Goal: Task Accomplishment & Management: Use online tool/utility

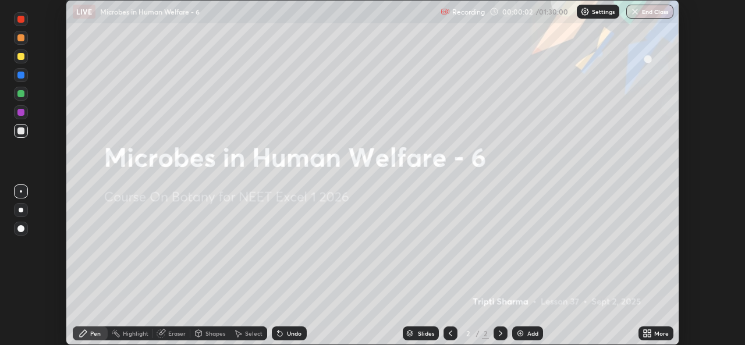
scroll to position [345, 745]
click at [596, 12] on p "Settings" at bounding box center [603, 12] width 23 height 6
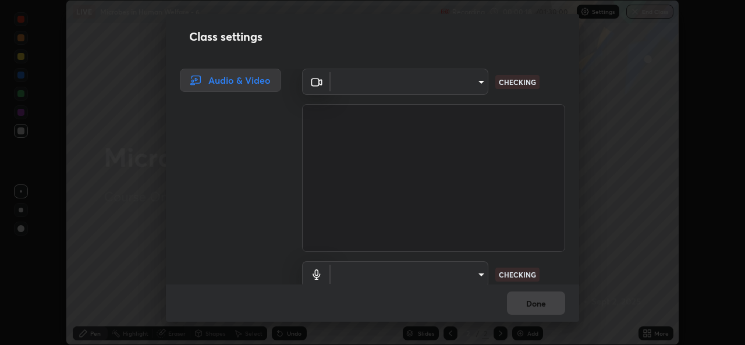
type input "9788daf0cbf52dd0d374ba9f0d4f11576c03820bc15fcf9a4a11f890b69d92bf"
click at [469, 275] on body "Erase all LIVE Microbes in Human Welfare - 6 Recording 00:00:23 / 01:30:00 Sett…" at bounding box center [372, 172] width 745 height 345
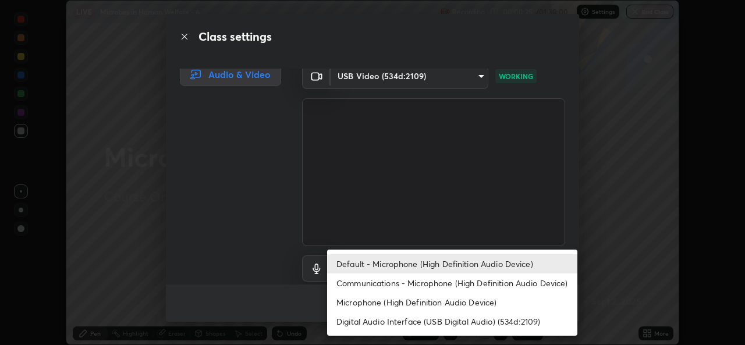
click at [432, 304] on li "Microphone (High Definition Audio Device)" at bounding box center [452, 302] width 250 height 19
type input "345f5d8304a1ab30e3d14ed5696ced08ebab0189725ef91838db04cd8f5619d4"
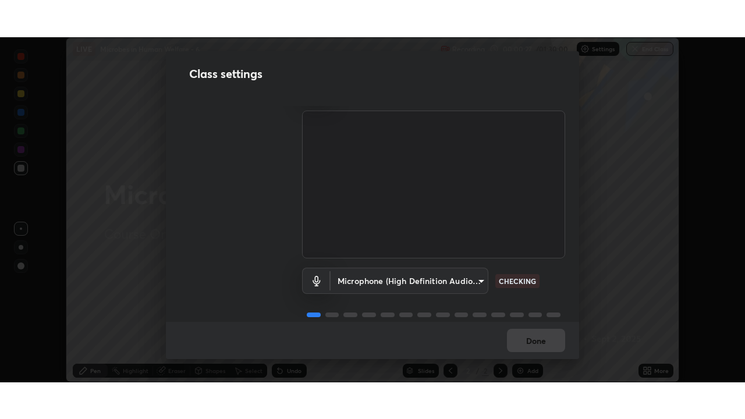
scroll to position [37, 0]
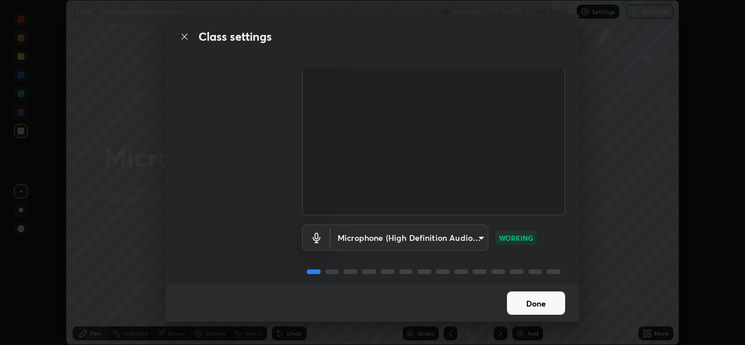
click at [539, 299] on button "Done" at bounding box center [536, 303] width 58 height 23
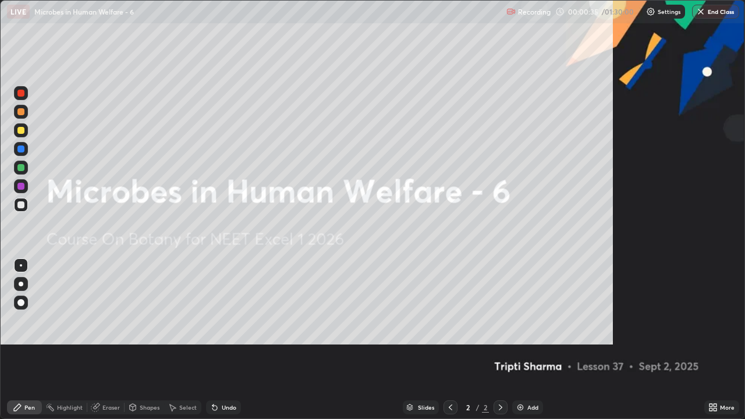
scroll to position [419, 745]
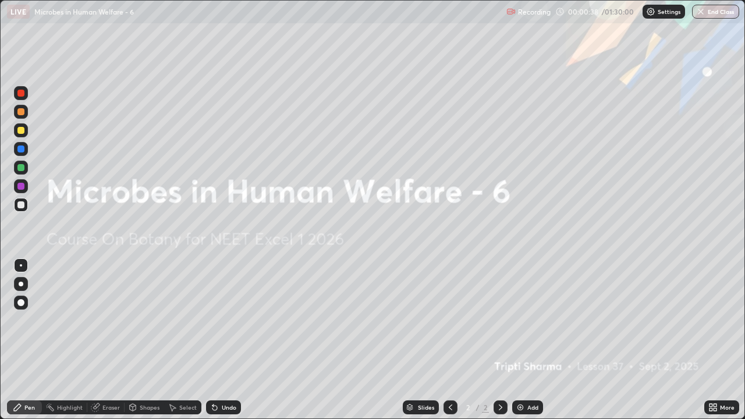
click at [655, 12] on img at bounding box center [650, 11] width 9 height 9
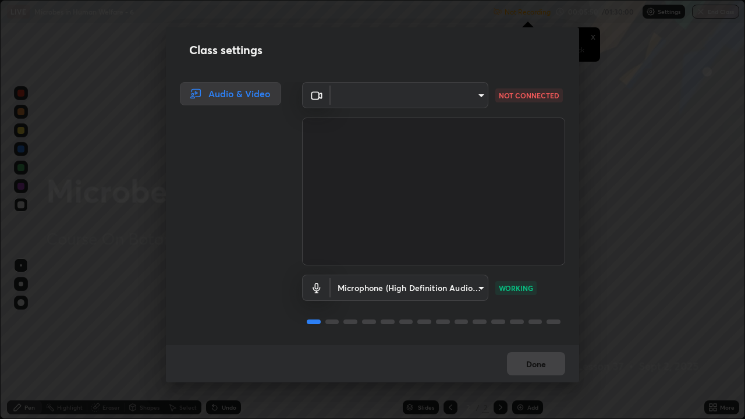
click at [221, 300] on div "Audio & Video" at bounding box center [227, 213] width 122 height 263
click at [221, 301] on div "Audio & Video" at bounding box center [227, 213] width 122 height 263
click at [223, 303] on div "Audio & Video" at bounding box center [227, 213] width 122 height 263
click at [234, 297] on div "Audio & Video" at bounding box center [227, 213] width 122 height 263
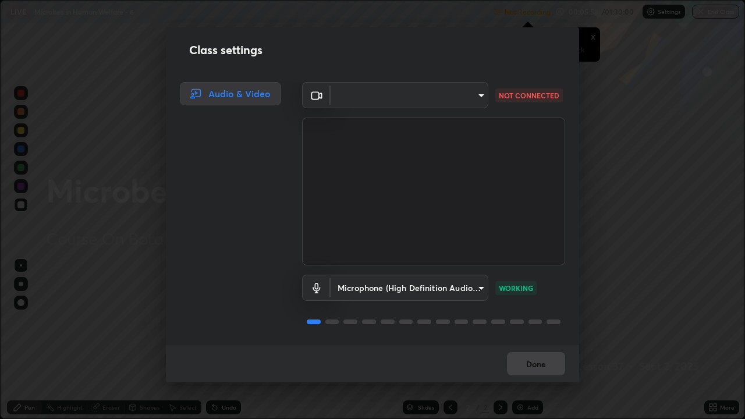
click at [197, 310] on div "Audio & Video" at bounding box center [227, 213] width 122 height 263
click at [181, 298] on div "Audio & Video" at bounding box center [227, 213] width 122 height 263
click at [237, 294] on div "Audio & Video" at bounding box center [227, 213] width 122 height 263
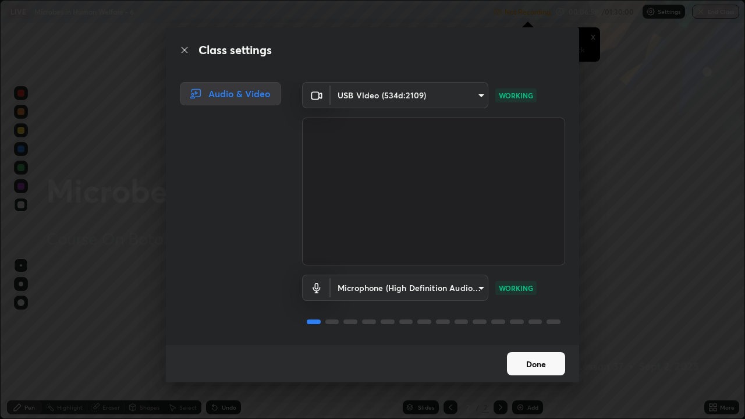
click at [538, 345] on button "Done" at bounding box center [536, 363] width 58 height 23
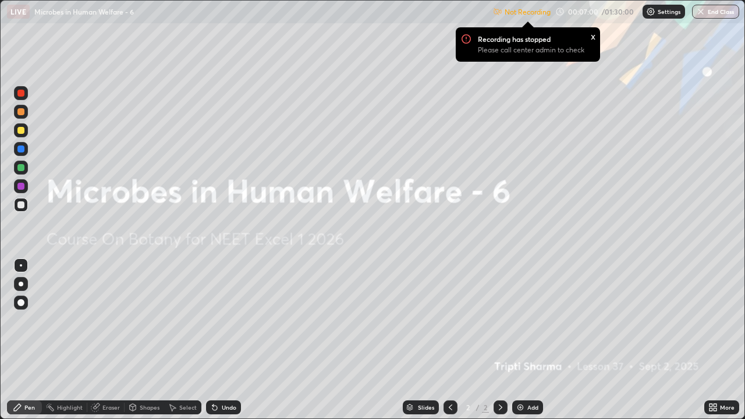
click at [711, 345] on icon at bounding box center [711, 405] width 3 height 3
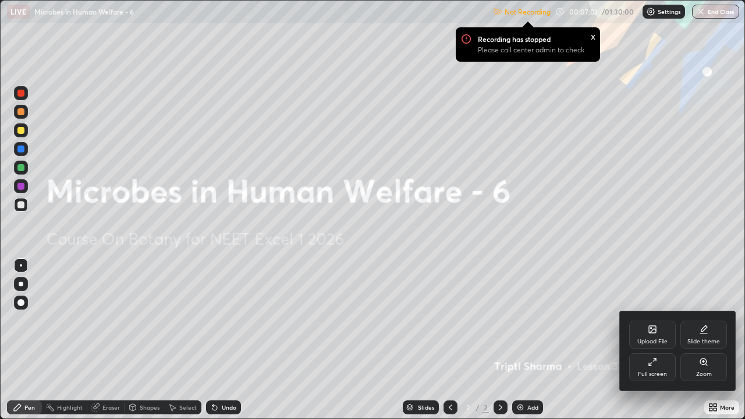
click at [662, 345] on div "Full screen" at bounding box center [653, 368] width 47 height 28
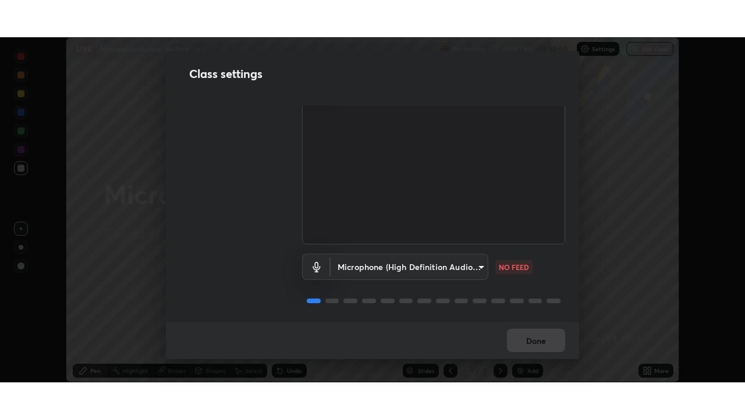
scroll to position [48, 0]
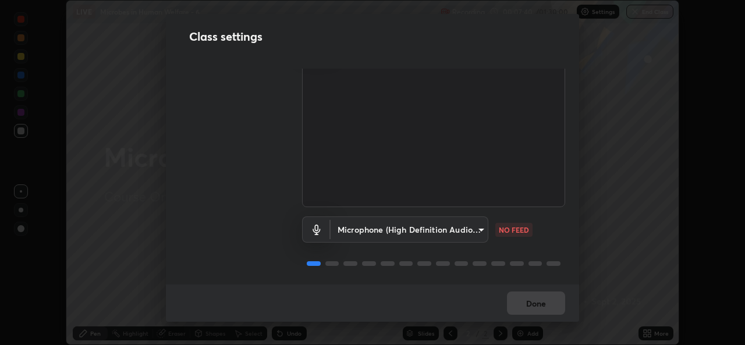
click at [367, 230] on body "Erase all LIVE Microbes in Human Welfare - 6 Recording 00:07:40 / 01:30:00 Sett…" at bounding box center [372, 172] width 745 height 345
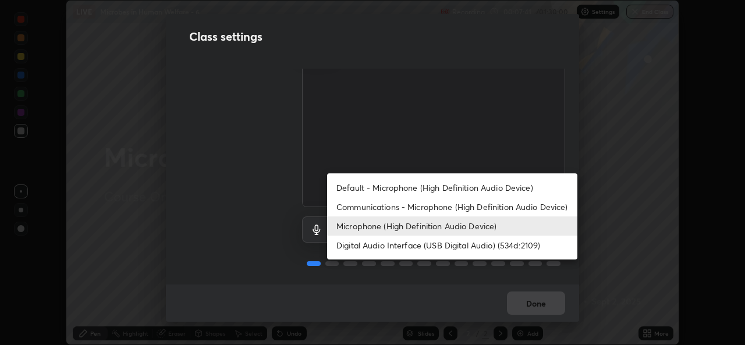
click at [348, 246] on li "Digital Audio Interface (USB Digital Audio) (534d:2109)" at bounding box center [452, 245] width 250 height 19
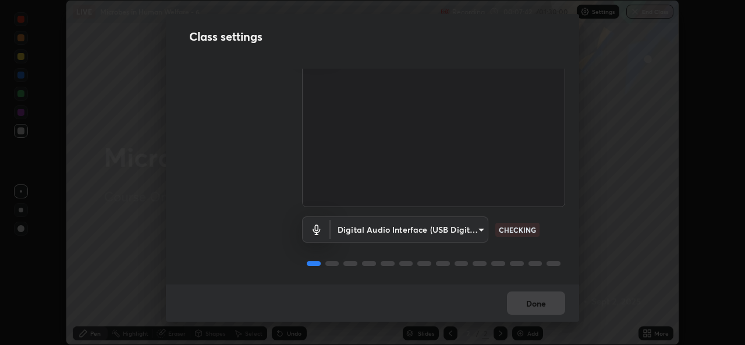
click at [347, 228] on body "Erase all LIVE Microbes in Human Welfare - 6 Recording 00:07:42 / 01:30:00 Sett…" at bounding box center [372, 172] width 745 height 345
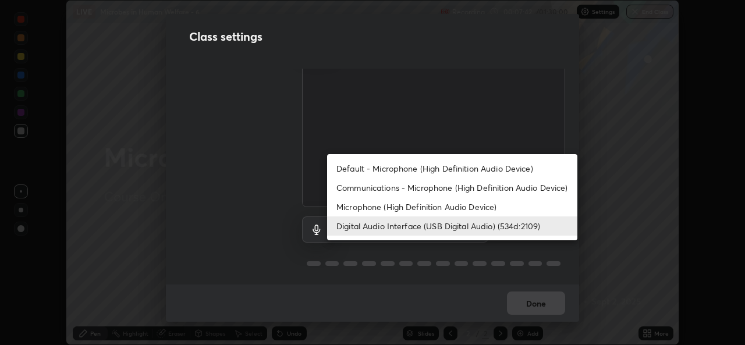
click at [347, 206] on li "Microphone (High Definition Audio Device)" at bounding box center [452, 206] width 250 height 19
type input "345f5d8304a1ab30e3d14ed5696ced08ebab0189725ef91838db04cd8f5619d4"
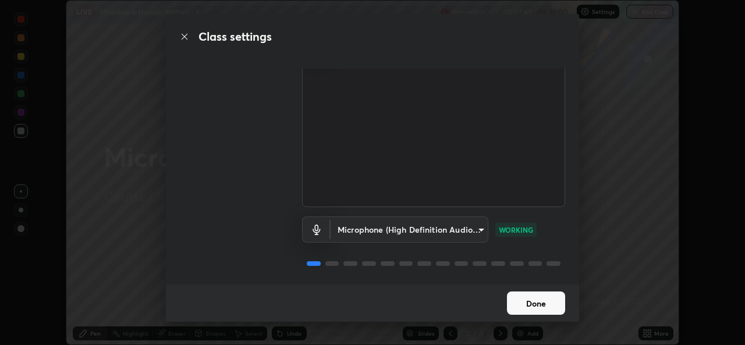
click at [532, 303] on button "Done" at bounding box center [536, 303] width 58 height 23
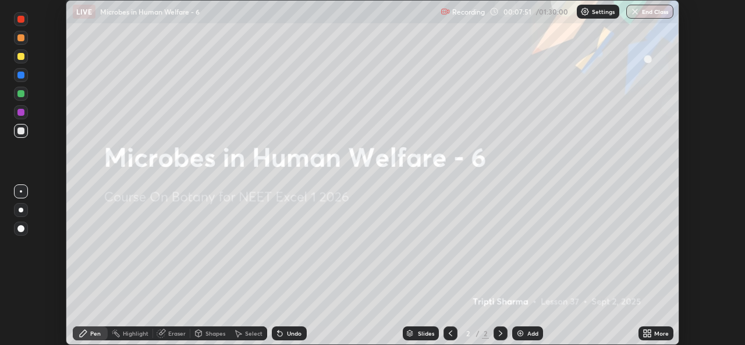
click at [645, 335] on icon at bounding box center [645, 335] width 3 height 3
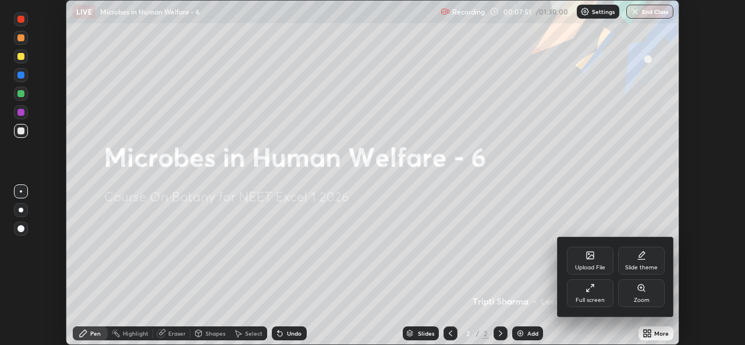
click at [592, 291] on icon at bounding box center [590, 288] width 9 height 9
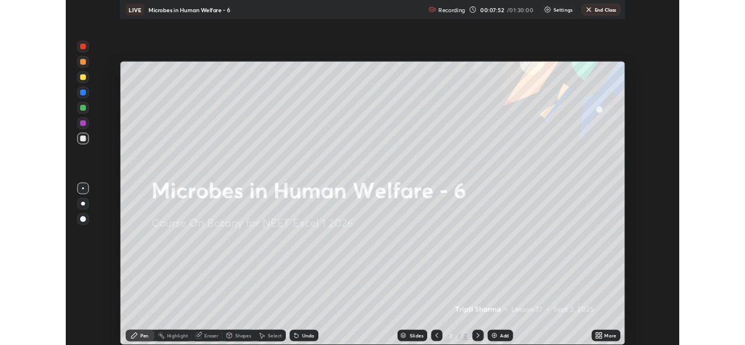
scroll to position [419, 745]
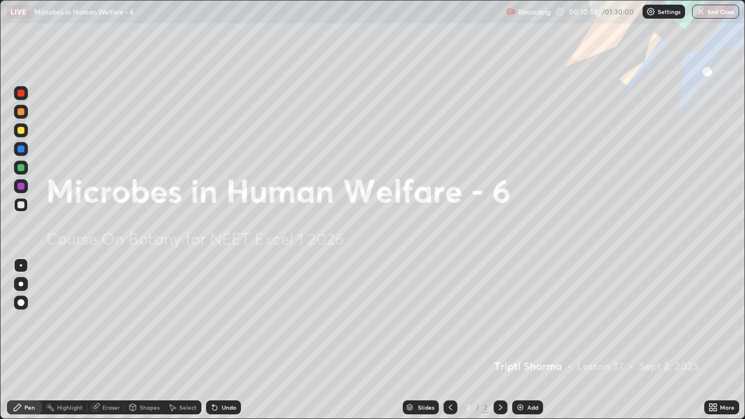
click at [533, 345] on div "Add" at bounding box center [533, 408] width 11 height 6
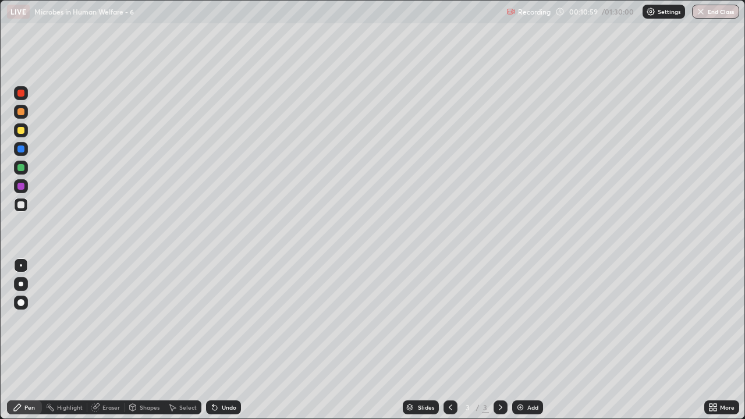
click at [150, 345] on div "Shapes" at bounding box center [150, 408] width 20 height 6
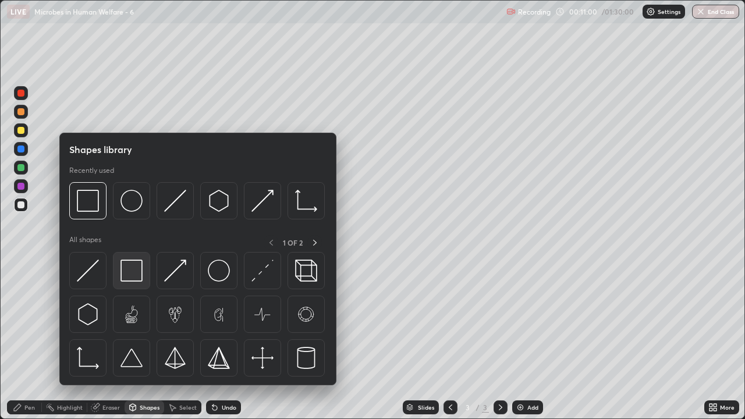
click at [136, 279] on img at bounding box center [132, 271] width 22 height 22
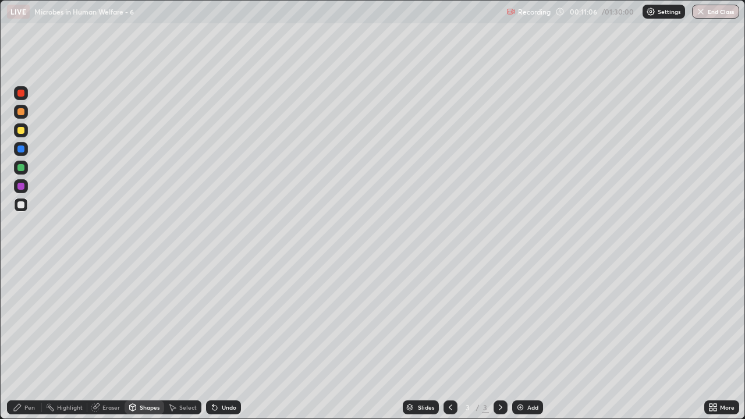
click at [25, 345] on div "Pen" at bounding box center [24, 408] width 35 height 14
click at [24, 302] on div at bounding box center [20, 302] width 7 height 7
click at [24, 133] on div at bounding box center [21, 130] width 14 height 14
click at [22, 206] on div at bounding box center [20, 205] width 7 height 7
click at [23, 118] on div at bounding box center [21, 112] width 14 height 14
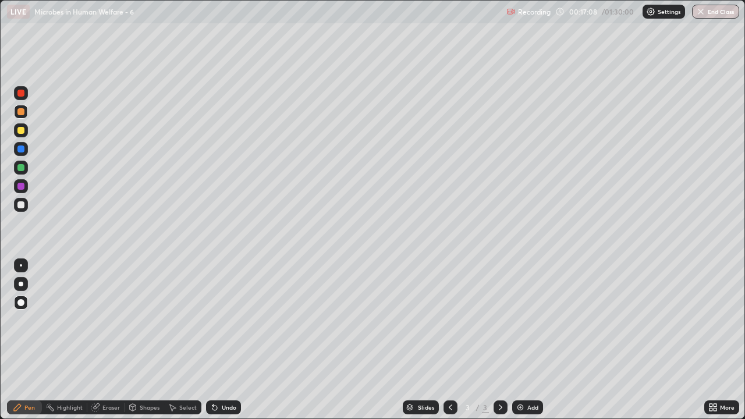
click at [69, 345] on div "Highlight" at bounding box center [70, 408] width 26 height 6
click at [522, 345] on img at bounding box center [520, 407] width 9 height 9
click at [30, 345] on div "Pen" at bounding box center [29, 408] width 10 height 6
click at [21, 131] on div at bounding box center [20, 130] width 7 height 7
click at [534, 345] on div "Add" at bounding box center [533, 408] width 11 height 6
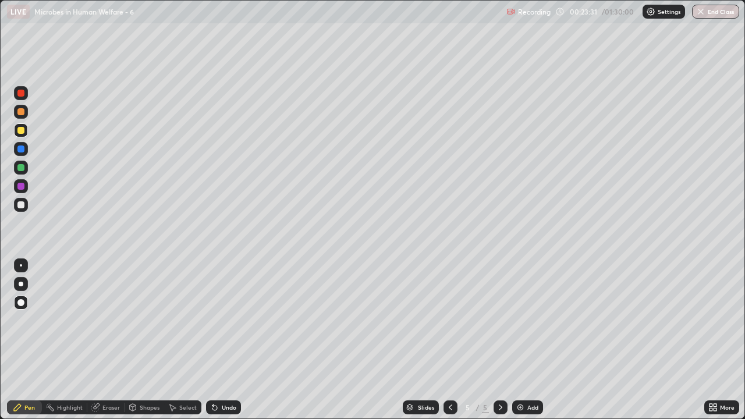
click at [22, 168] on div at bounding box center [20, 167] width 7 height 7
click at [16, 208] on div at bounding box center [21, 205] width 14 height 14
click at [229, 345] on div "Undo" at bounding box center [229, 408] width 15 height 6
click at [225, 345] on div "Undo" at bounding box center [223, 408] width 35 height 14
click at [222, 345] on div "Undo" at bounding box center [223, 408] width 35 height 14
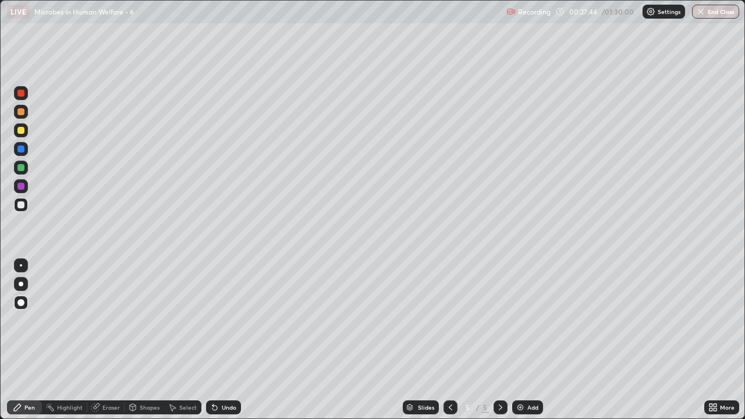
click at [529, 345] on div "Add" at bounding box center [527, 408] width 31 height 14
click at [450, 345] on icon at bounding box center [450, 407] width 9 height 9
click at [451, 345] on icon at bounding box center [450, 407] width 9 height 9
click at [500, 345] on icon at bounding box center [500, 407] width 9 height 9
click at [499, 345] on icon at bounding box center [500, 407] width 9 height 9
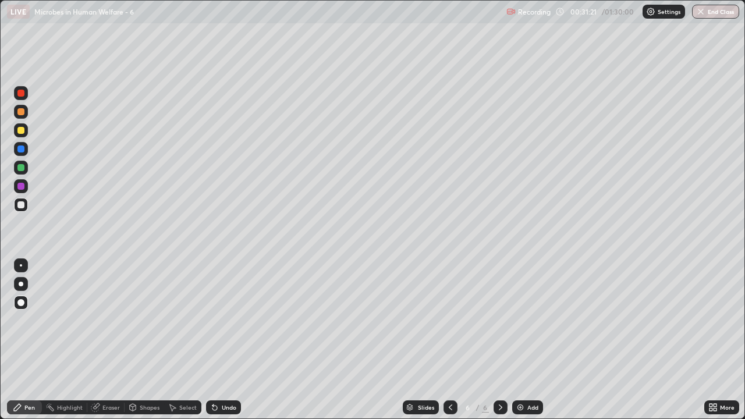
click at [449, 345] on div at bounding box center [451, 408] width 14 height 14
click at [500, 345] on icon at bounding box center [500, 407] width 9 height 9
click at [450, 345] on icon at bounding box center [450, 407] width 9 height 9
click at [455, 345] on div at bounding box center [451, 408] width 14 height 14
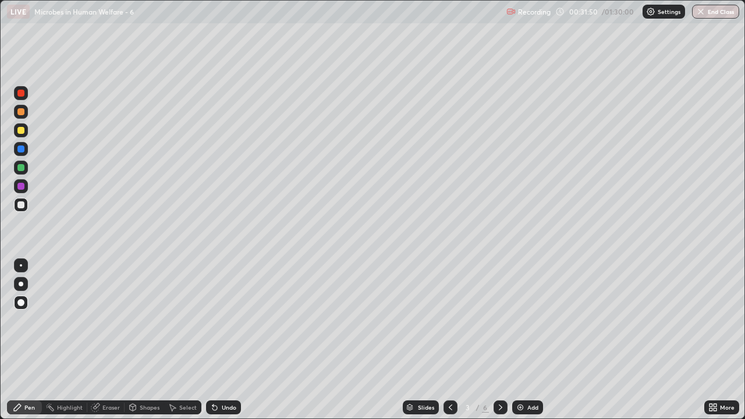
click at [500, 345] on icon at bounding box center [500, 407] width 9 height 9
click at [505, 345] on div at bounding box center [501, 408] width 14 height 14
click at [521, 345] on img at bounding box center [520, 407] width 9 height 9
click at [22, 118] on div at bounding box center [21, 112] width 14 height 14
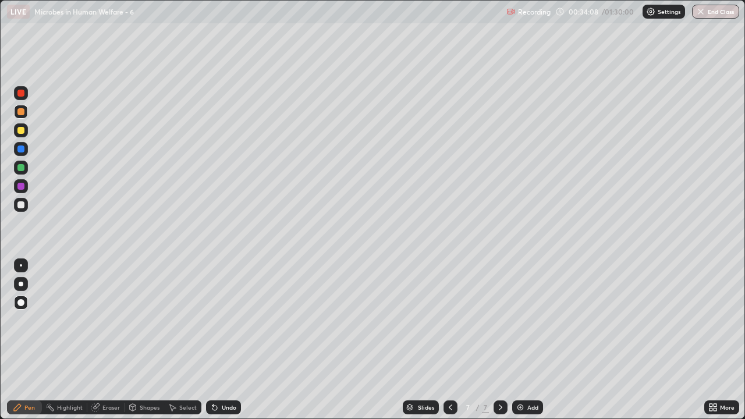
click at [450, 345] on icon at bounding box center [450, 407] width 9 height 9
click at [454, 345] on div at bounding box center [451, 408] width 14 height 14
click at [505, 345] on div at bounding box center [501, 408] width 14 height 14
click at [500, 345] on icon at bounding box center [500, 407] width 9 height 9
click at [22, 205] on div at bounding box center [20, 205] width 7 height 7
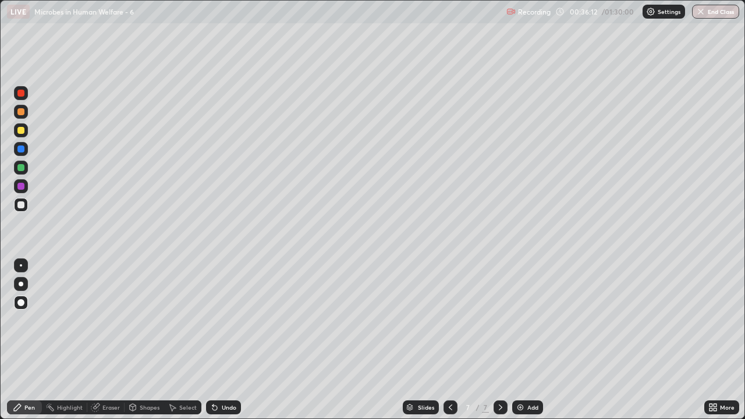
click at [228, 345] on div "Undo" at bounding box center [229, 408] width 15 height 6
click at [77, 345] on div "Highlight" at bounding box center [64, 408] width 45 height 14
click at [528, 345] on div "Add" at bounding box center [533, 408] width 11 height 6
click at [22, 112] on div at bounding box center [20, 111] width 7 height 7
click at [25, 345] on div "Pen" at bounding box center [24, 408] width 35 height 14
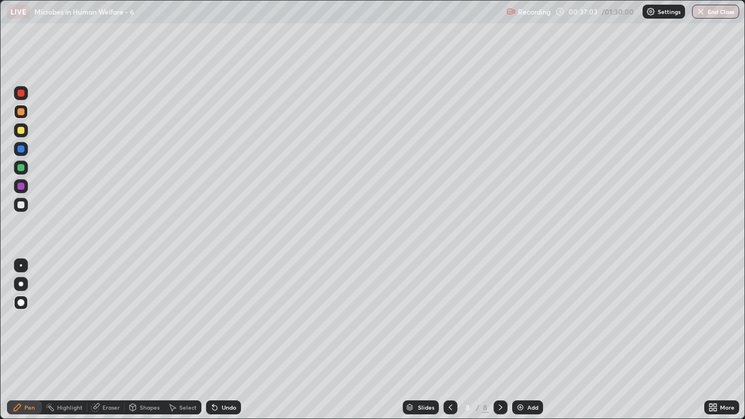
click at [224, 345] on div "Undo" at bounding box center [229, 408] width 15 height 6
click at [23, 206] on div at bounding box center [20, 205] width 7 height 7
click at [520, 345] on img at bounding box center [520, 407] width 9 height 9
click at [20, 133] on div at bounding box center [20, 130] width 7 height 7
click at [23, 148] on div at bounding box center [20, 149] width 7 height 7
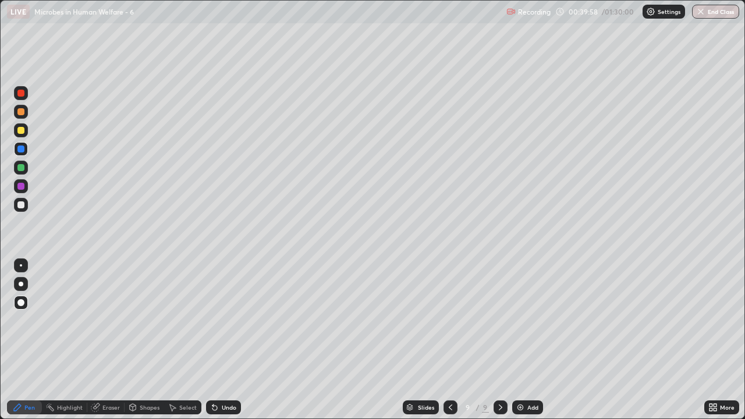
click at [22, 205] on div at bounding box center [20, 205] width 7 height 7
click at [227, 345] on div "Undo" at bounding box center [229, 408] width 15 height 6
click at [228, 345] on div "Undo" at bounding box center [223, 408] width 35 height 14
click at [450, 345] on icon at bounding box center [450, 407] width 9 height 9
click at [451, 345] on icon at bounding box center [450, 407] width 9 height 9
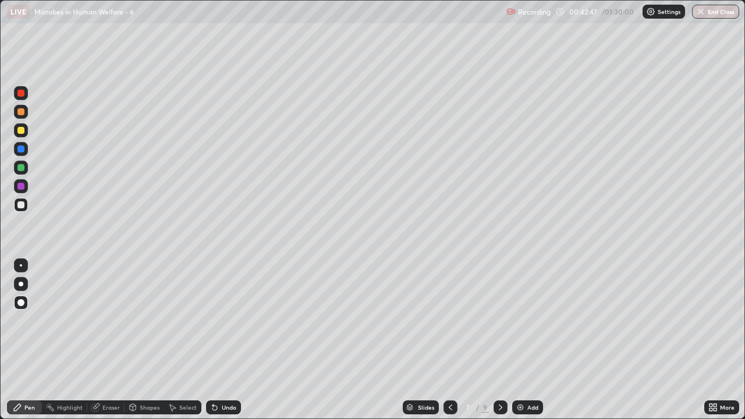
click at [500, 345] on icon at bounding box center [500, 407] width 9 height 9
click at [454, 345] on div at bounding box center [451, 408] width 14 height 14
click at [501, 345] on icon at bounding box center [500, 407] width 9 height 9
click at [504, 345] on div at bounding box center [501, 408] width 14 height 14
click at [450, 345] on icon at bounding box center [450, 408] width 3 height 6
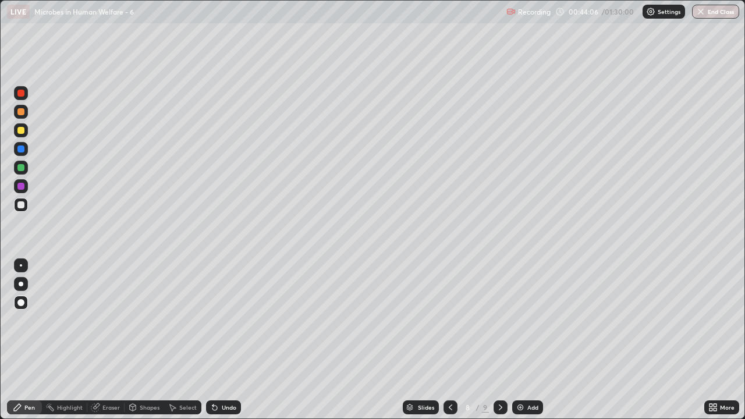
click at [506, 345] on div at bounding box center [501, 408] width 14 height 14
click at [525, 345] on div "Add" at bounding box center [527, 408] width 31 height 14
click at [23, 170] on div at bounding box center [20, 167] width 7 height 7
click at [230, 345] on div "Undo" at bounding box center [229, 408] width 15 height 6
click at [531, 345] on div "Add" at bounding box center [527, 408] width 31 height 14
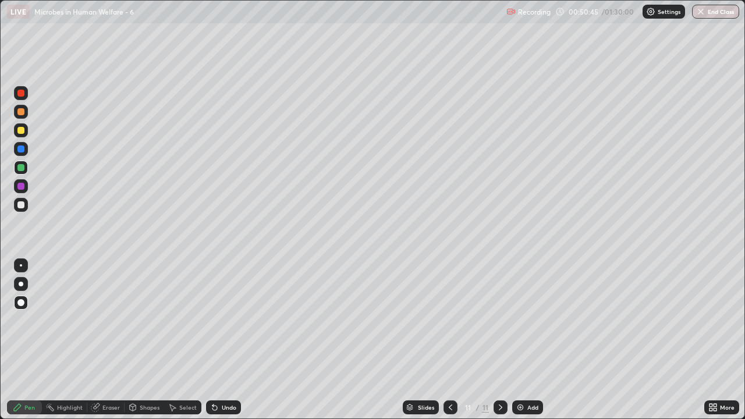
click at [454, 345] on div at bounding box center [451, 408] width 14 height 14
click at [453, 345] on icon at bounding box center [450, 407] width 9 height 9
click at [450, 345] on icon at bounding box center [450, 407] width 9 height 9
click at [522, 345] on img at bounding box center [520, 407] width 9 height 9
click at [222, 345] on div "Undo" at bounding box center [229, 408] width 15 height 6
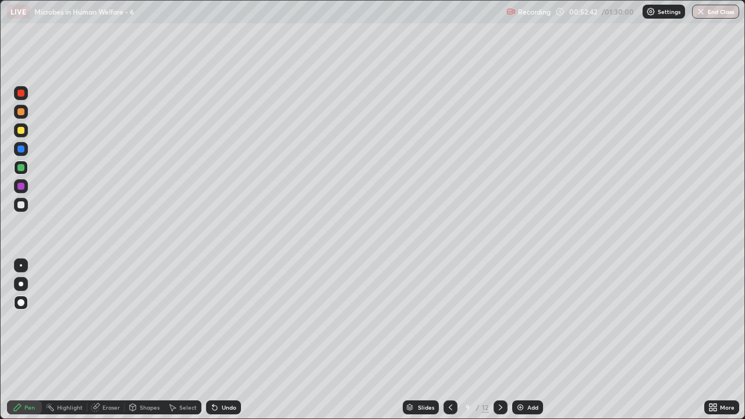
click at [730, 345] on div "More" at bounding box center [727, 408] width 15 height 6
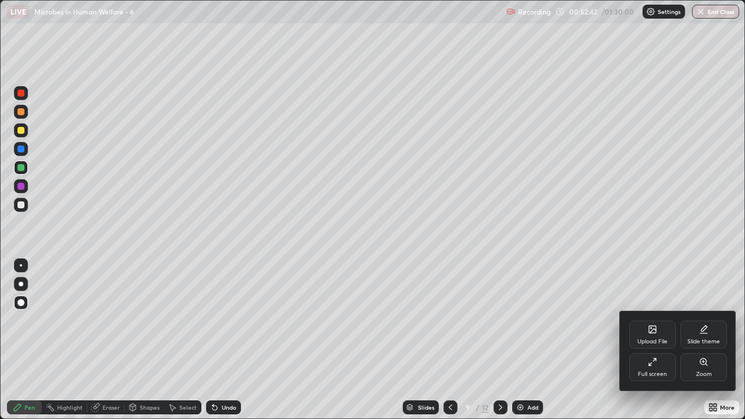
click at [663, 345] on div "Full screen" at bounding box center [652, 375] width 29 height 6
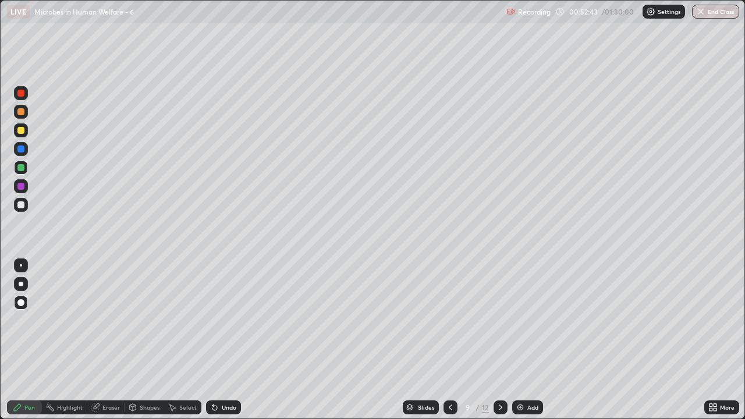
scroll to position [57892, 57492]
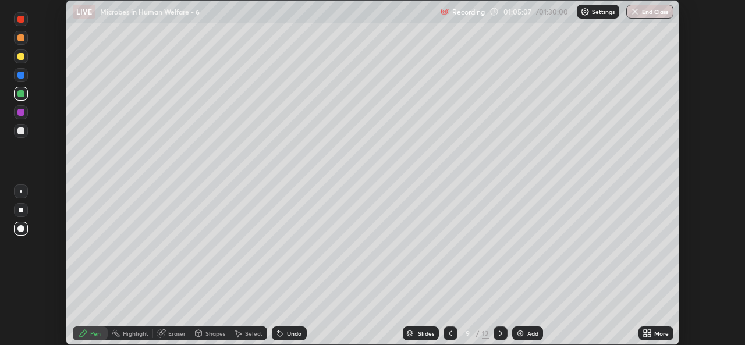
click at [649, 335] on icon at bounding box center [649, 335] width 3 height 3
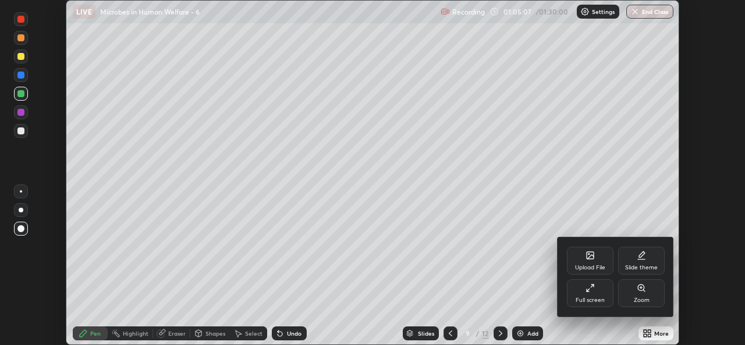
click at [598, 299] on div "Full screen" at bounding box center [590, 301] width 29 height 6
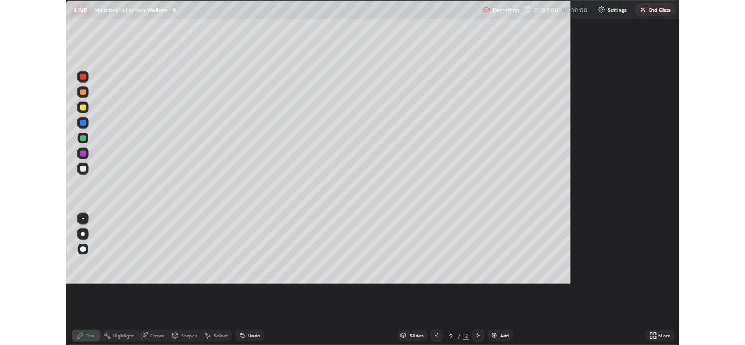
scroll to position [419, 745]
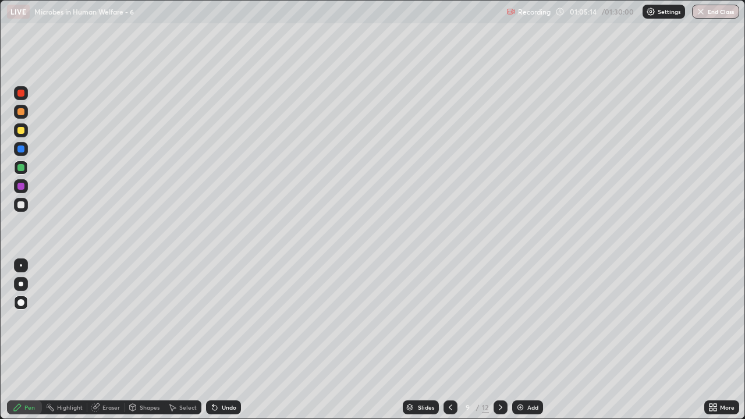
click at [20, 211] on div at bounding box center [21, 205] width 14 height 14
click at [525, 345] on div "Add" at bounding box center [527, 408] width 31 height 14
click at [456, 345] on div at bounding box center [451, 408] width 14 height 14
click at [70, 345] on div "Highlight" at bounding box center [70, 408] width 26 height 6
click at [500, 345] on icon at bounding box center [500, 407] width 9 height 9
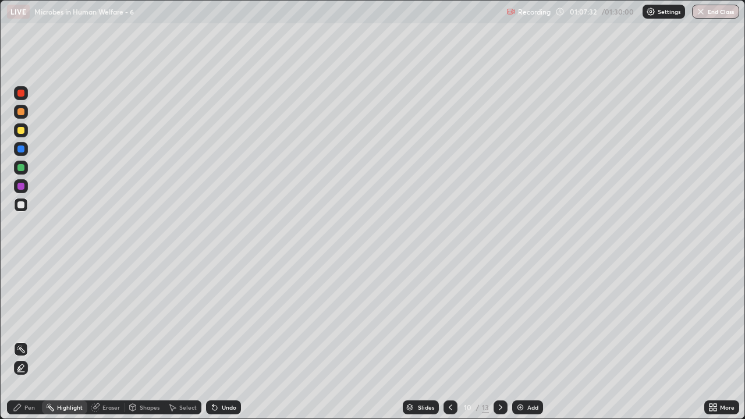
click at [451, 345] on icon at bounding box center [450, 407] width 9 height 9
click at [29, 345] on div "Pen" at bounding box center [24, 408] width 35 height 14
click at [20, 210] on div at bounding box center [21, 205] width 14 height 14
click at [500, 345] on icon at bounding box center [500, 407] width 9 height 9
click at [450, 345] on icon at bounding box center [450, 407] width 9 height 9
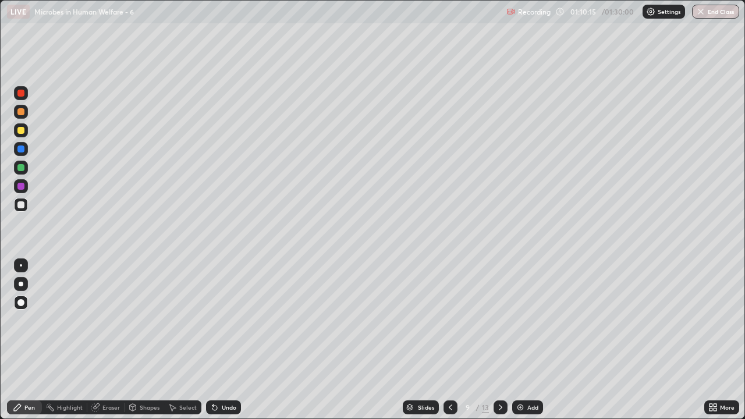
click at [500, 345] on icon at bounding box center [500, 407] width 9 height 9
click at [501, 345] on icon at bounding box center [500, 407] width 9 height 9
click at [500, 345] on icon at bounding box center [500, 408] width 3 height 6
click at [450, 345] on icon at bounding box center [450, 408] width 3 height 6
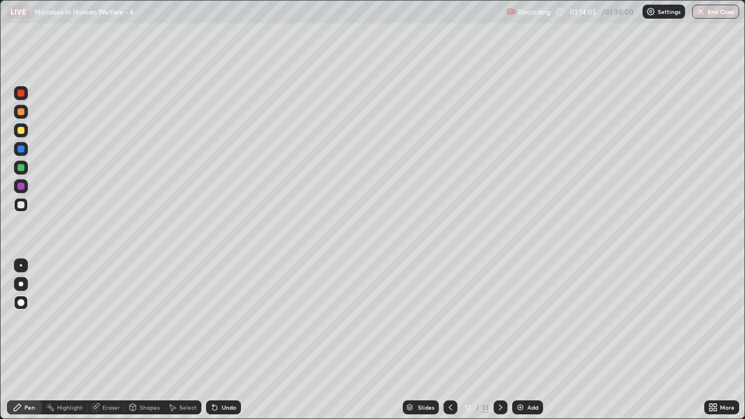
click at [450, 345] on icon at bounding box center [450, 408] width 3 height 6
click at [450, 345] on icon at bounding box center [450, 407] width 9 height 9
click at [500, 345] on icon at bounding box center [500, 407] width 9 height 9
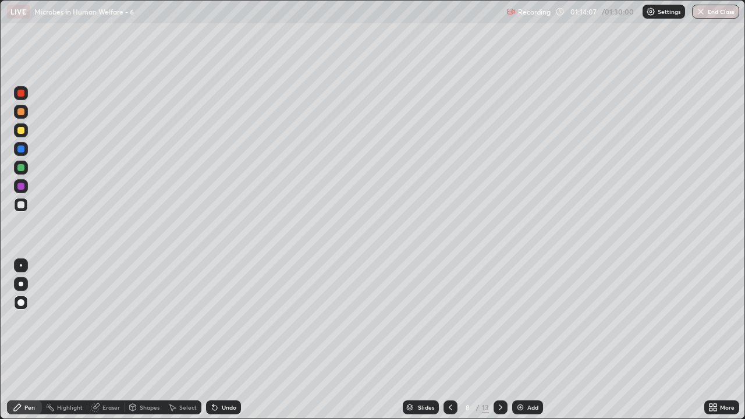
click at [500, 345] on icon at bounding box center [500, 407] width 9 height 9
click at [715, 345] on icon at bounding box center [715, 405] width 3 height 3
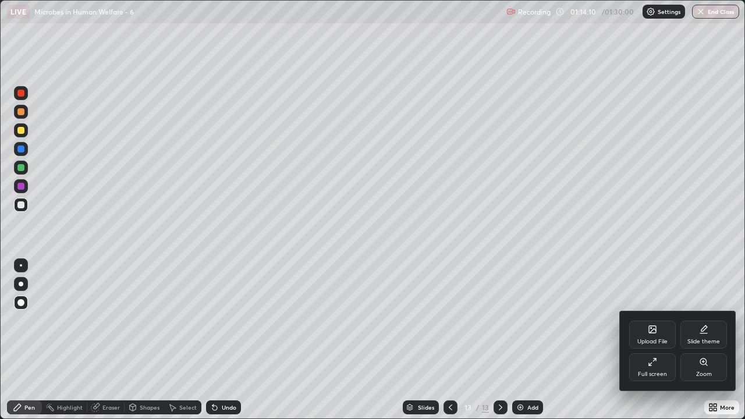
click at [645, 345] on div "Full screen" at bounding box center [653, 368] width 47 height 28
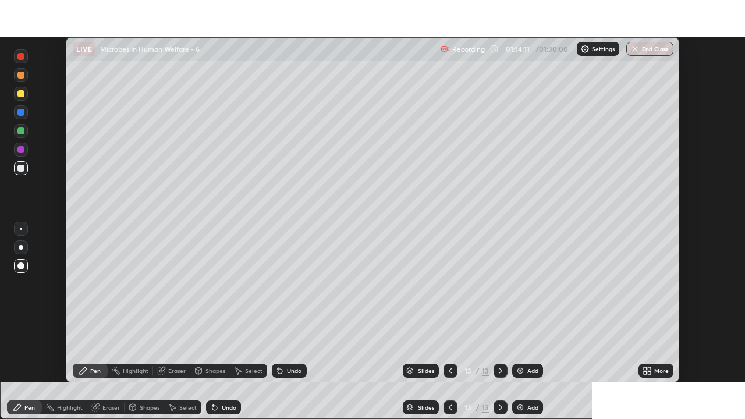
scroll to position [57892, 57492]
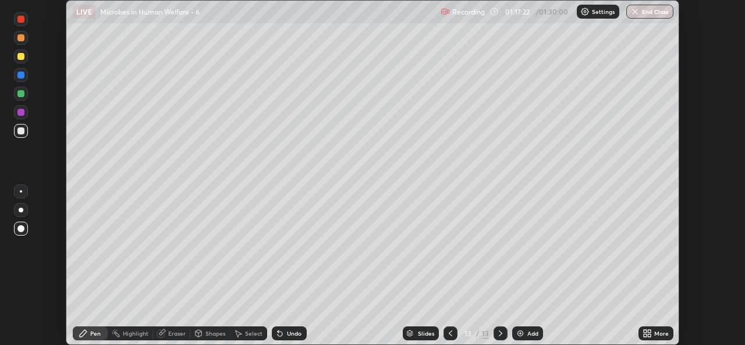
click at [448, 335] on icon at bounding box center [450, 333] width 9 height 9
click at [645, 331] on icon at bounding box center [645, 331] width 3 height 3
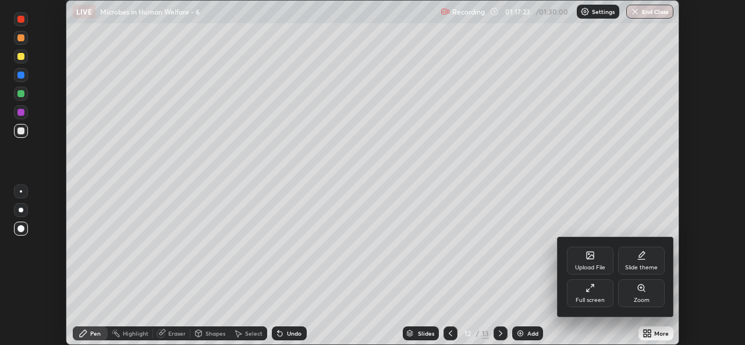
click at [587, 289] on icon at bounding box center [590, 288] width 9 height 9
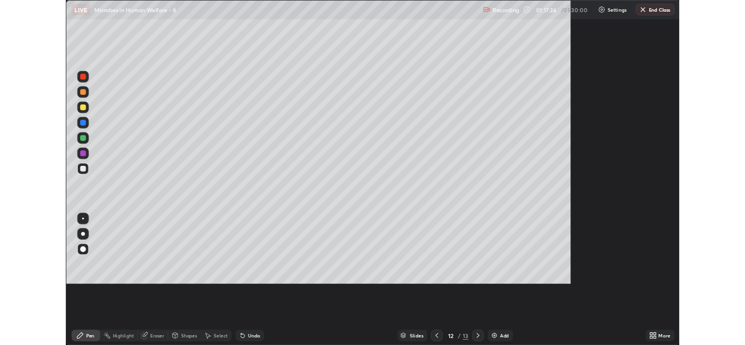
scroll to position [419, 745]
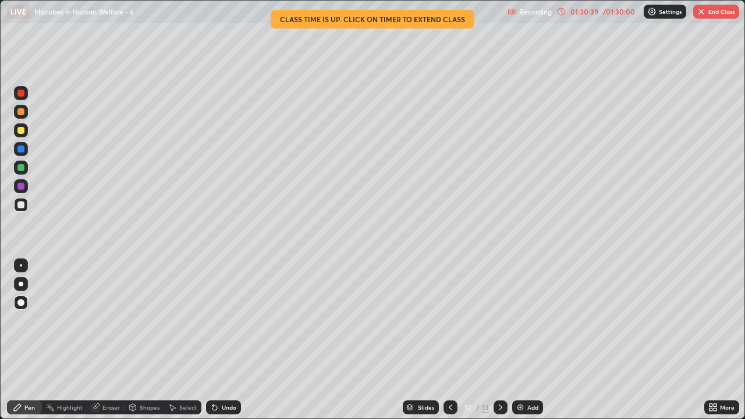
click at [711, 15] on button "End Class" at bounding box center [717, 12] width 46 height 14
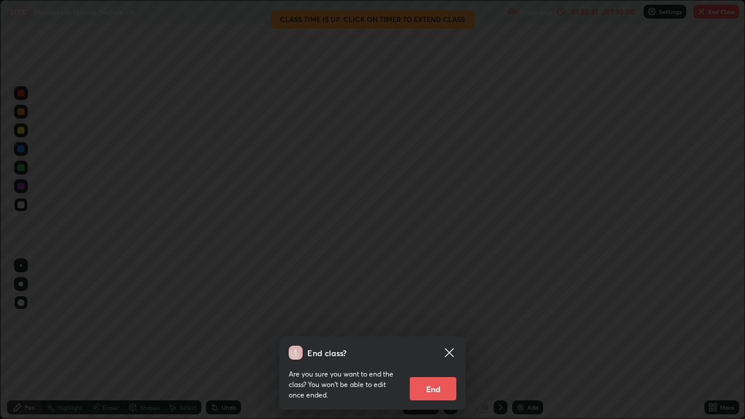
click at [436, 345] on button "End" at bounding box center [433, 388] width 47 height 23
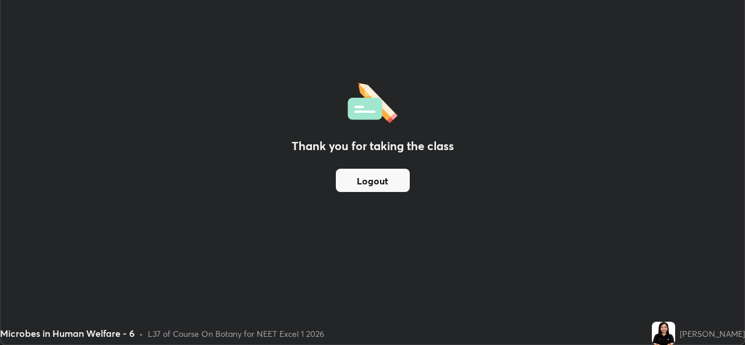
scroll to position [57892, 57492]
